Goal: Navigation & Orientation: Find specific page/section

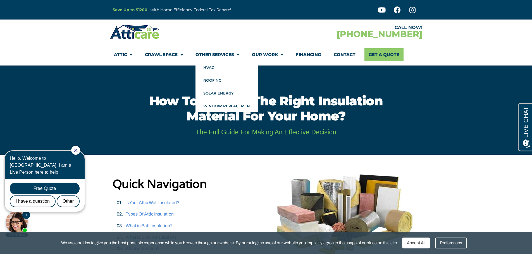
click at [206, 50] on link "Other Services" at bounding box center [218, 54] width 44 height 13
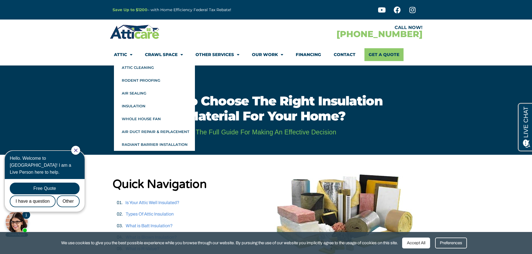
click at [121, 53] on link "Attic" at bounding box center [123, 54] width 18 height 13
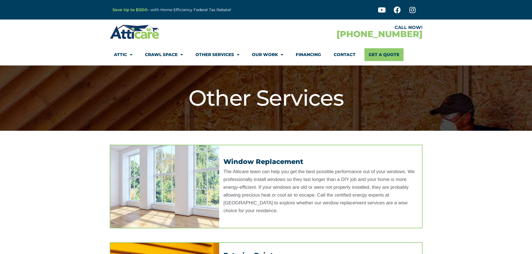
click at [229, 55] on link "Other Services" at bounding box center [218, 54] width 44 height 13
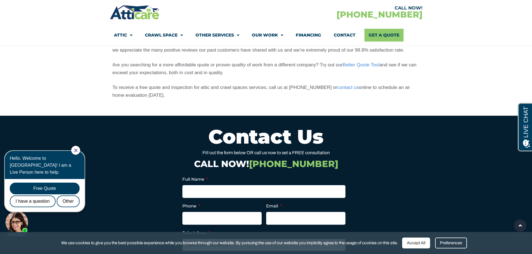
scroll to position [531, 0]
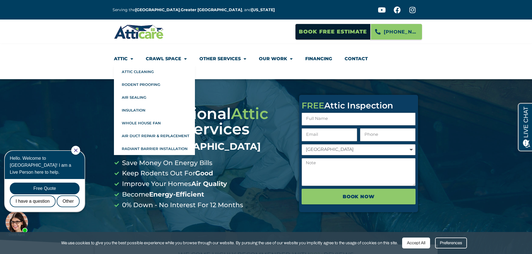
click at [123, 59] on link "Attic" at bounding box center [123, 59] width 19 height 13
click at [133, 109] on link "Insulation" at bounding box center [154, 110] width 81 height 13
